Goal: Find specific page/section: Find specific page/section

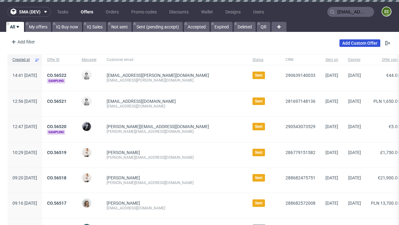
type input "[EMAIL_ADDRESS][PERSON_NAME][DOMAIN_NAME]"
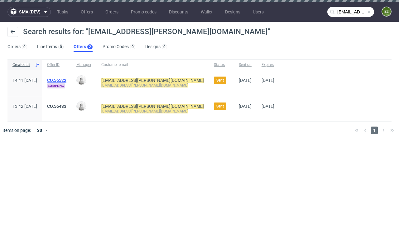
click at [83, 47] on link "Offers 2" at bounding box center [83, 47] width 19 height 10
click at [66, 80] on link "CO.56522" at bounding box center [56, 80] width 19 height 5
